Goal: Task Accomplishment & Management: Manage account settings

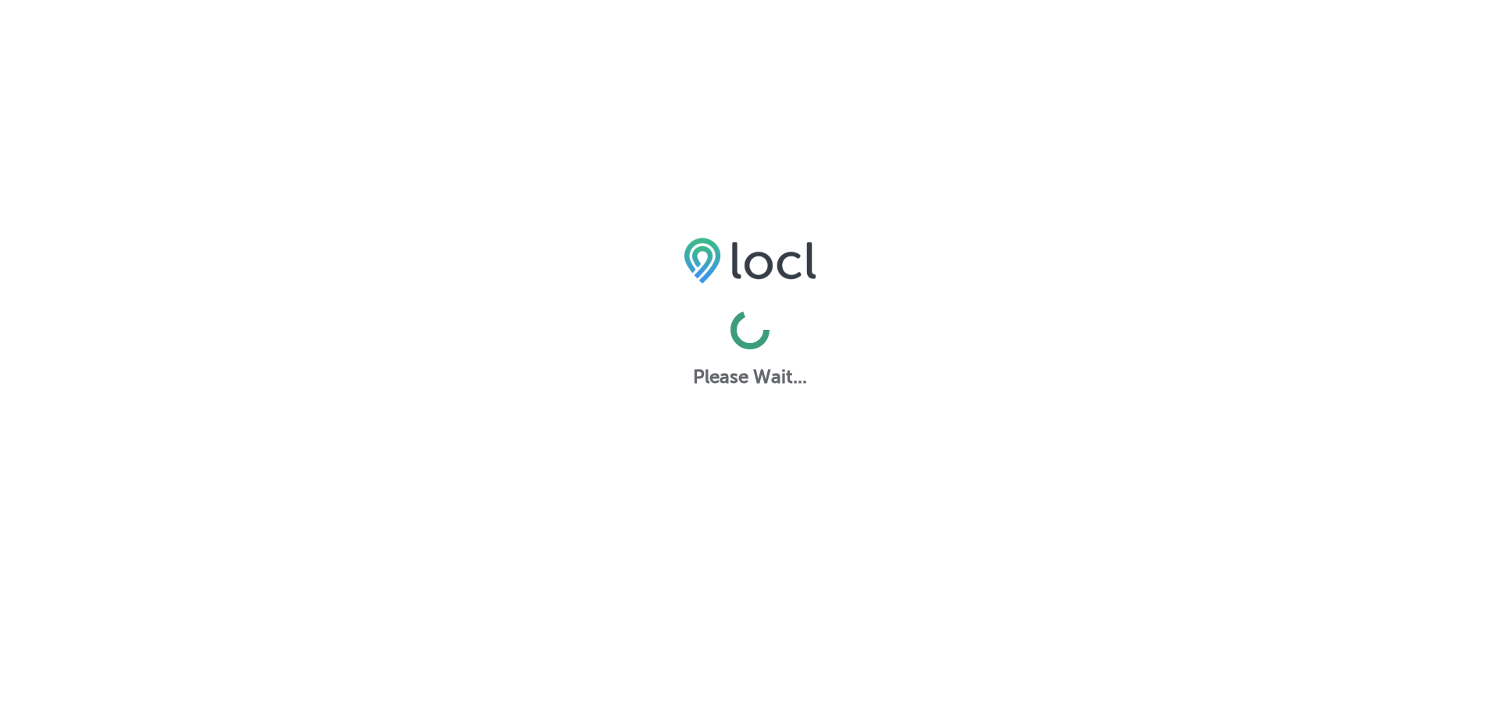
select select "US"
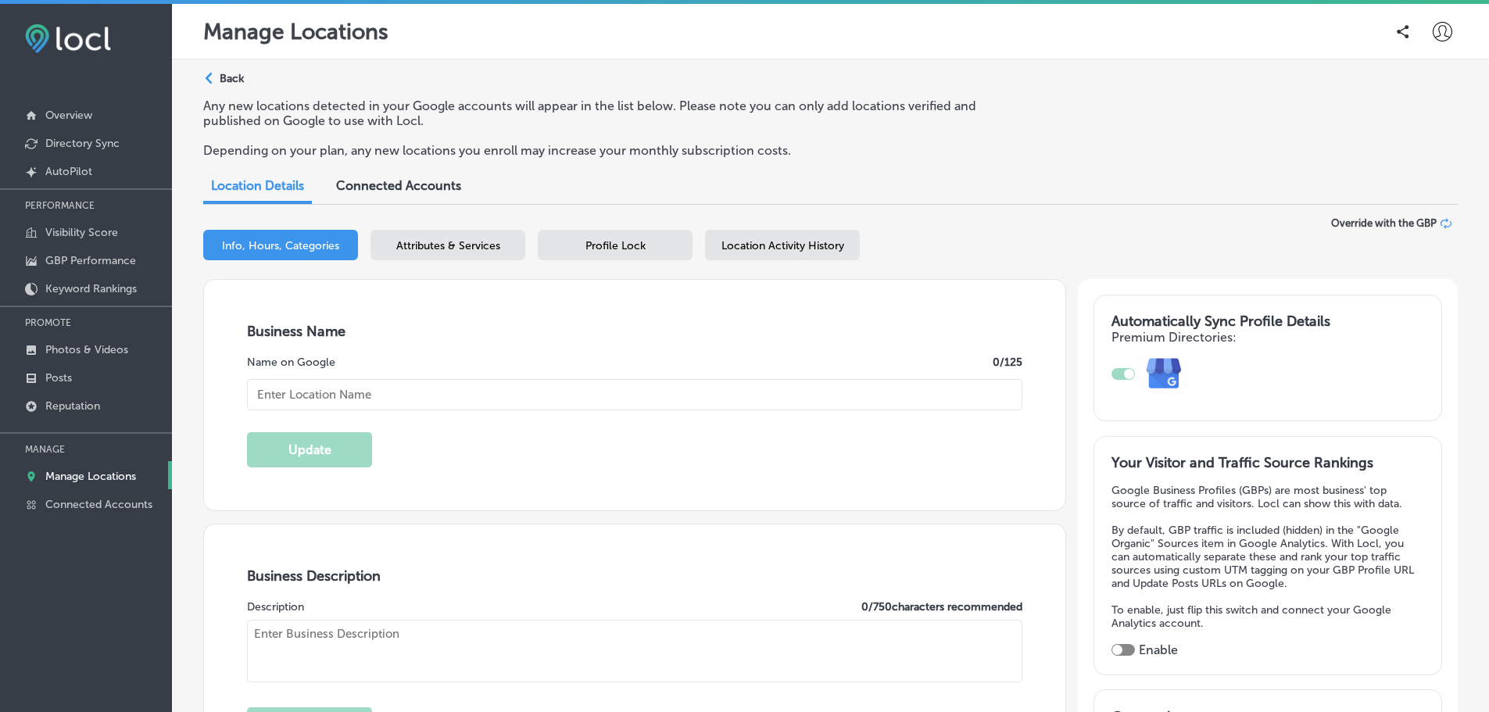
type input "River Pool and Sports Bar"
type textarea "River Pool and Sports Bar delivers a vibrant, social atmosphere where friends g…"
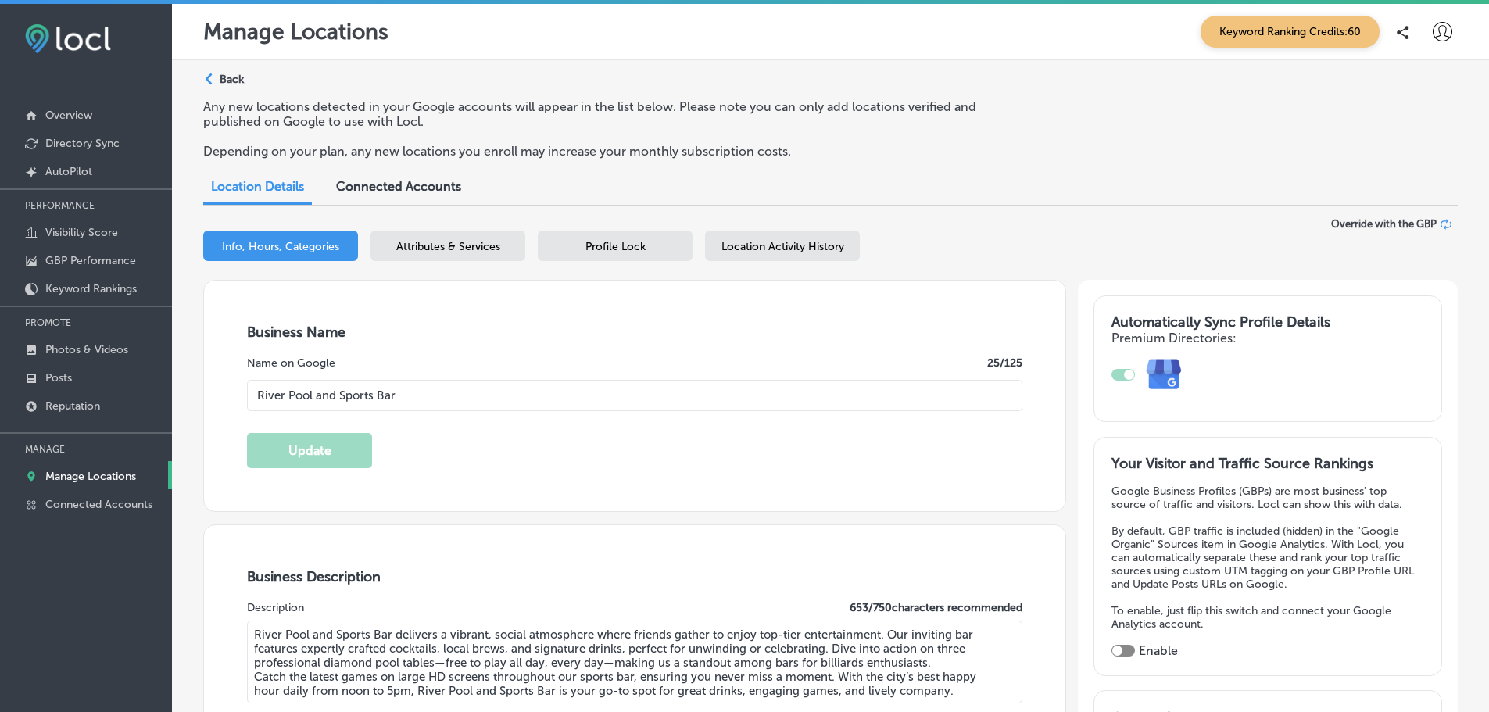
type textarea "River Pool and Sports Bar delivers a vibrant, social atmosphere where friends g…"
type input "[URL][DOMAIN_NAME]"
type input "[STREET_ADDRESS]"
type input "[GEOGRAPHIC_DATA]"
type input "97209-3819"
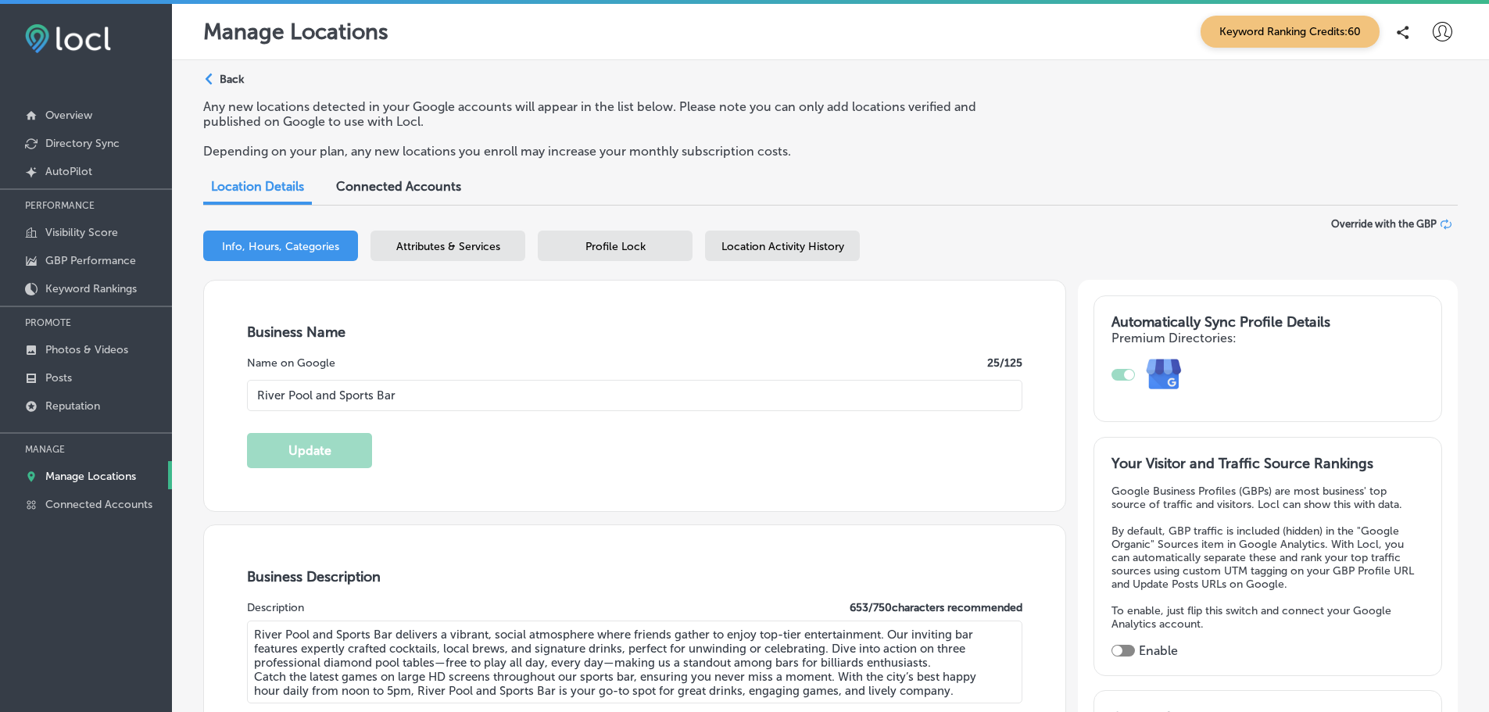
type input "US"
type input "[PHONE_NUMBER]"
type input "30"
checkbox input "true"
click at [68, 167] on p "AutoPilot" at bounding box center [68, 171] width 47 height 13
